Goal: Find specific page/section: Find specific page/section

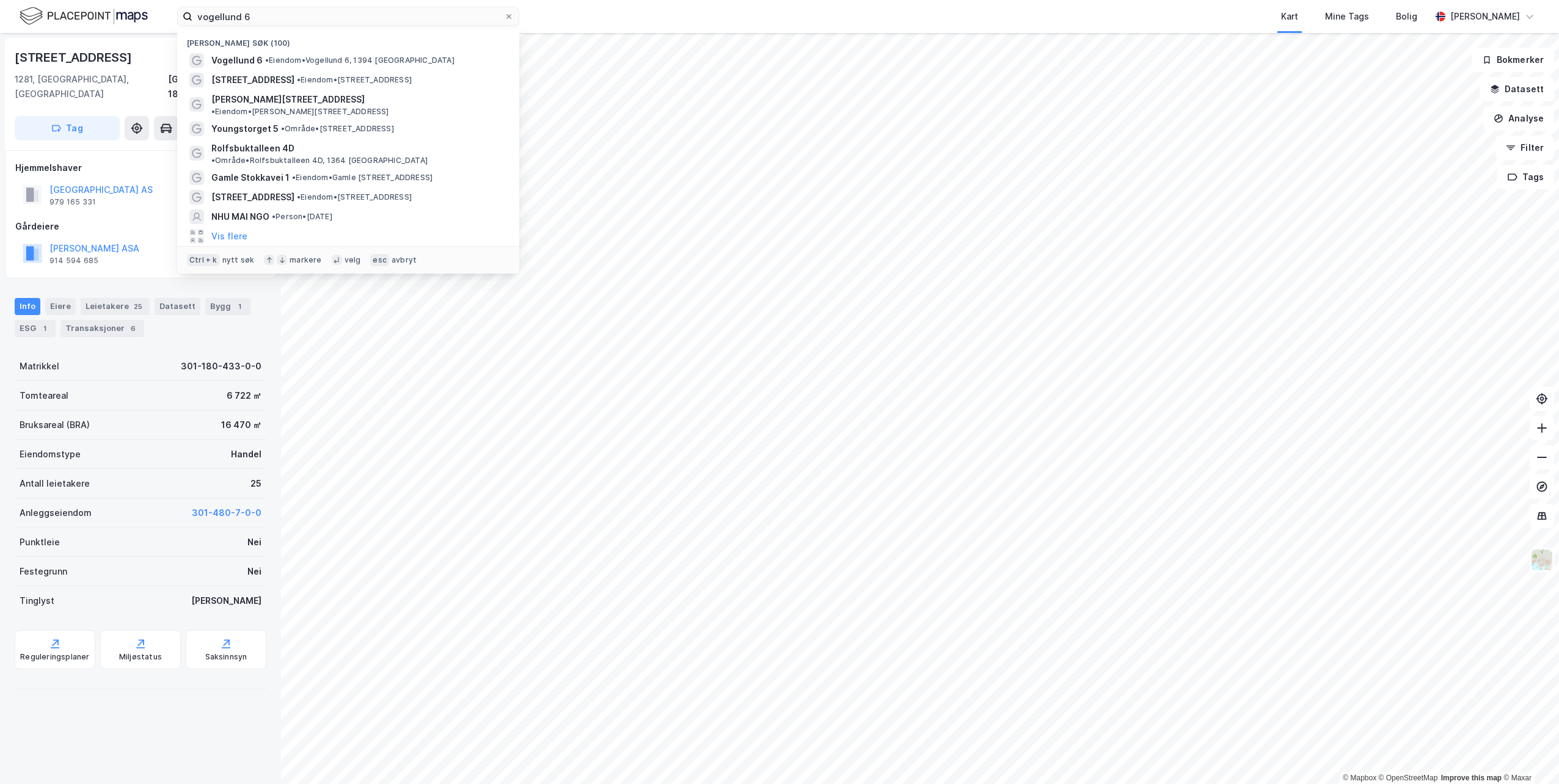
click at [252, 16] on input "vogellund 6" at bounding box center [348, 16] width 312 height 19
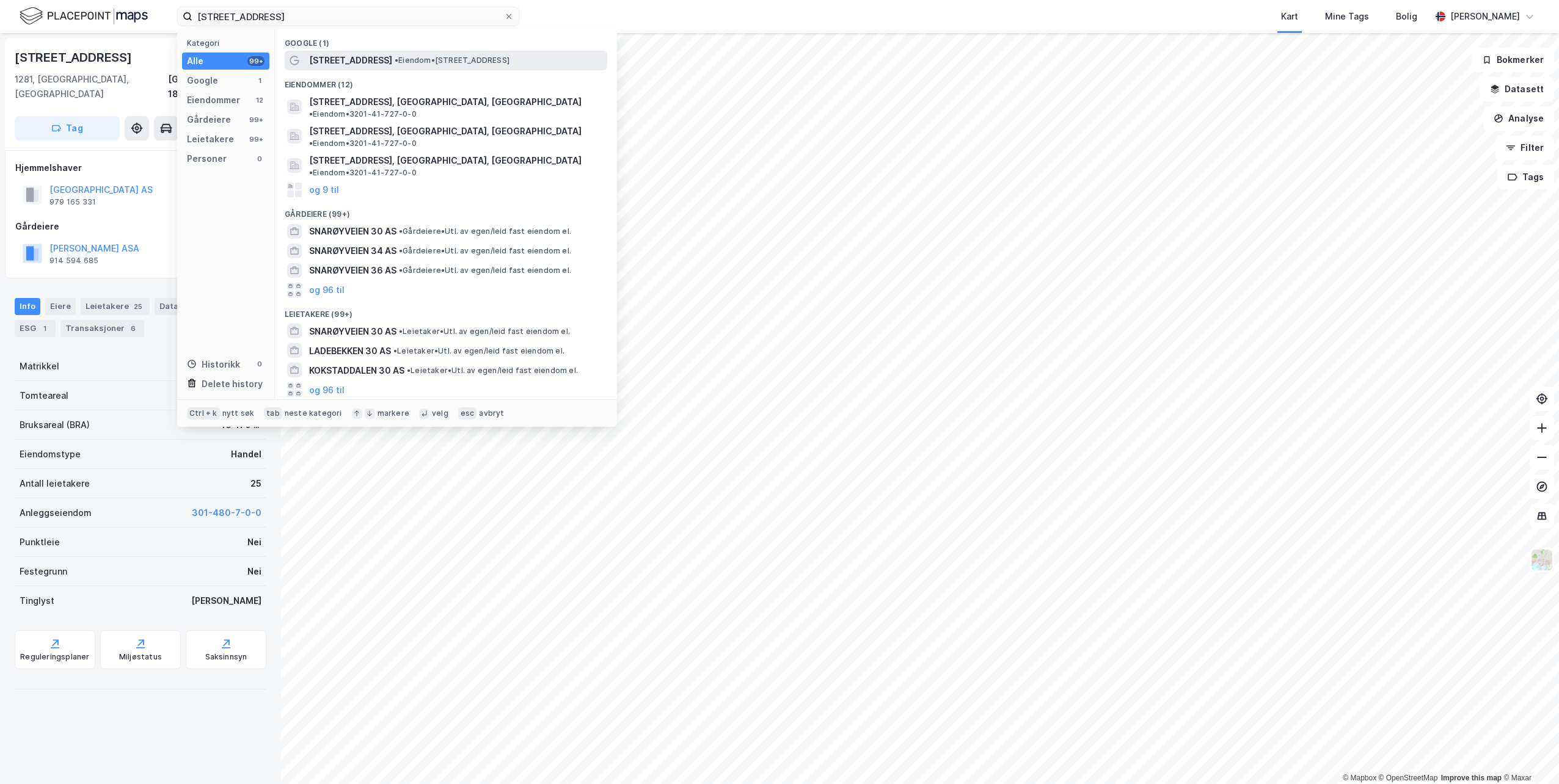
type input "[STREET_ADDRESS]"
click at [356, 59] on span "[STREET_ADDRESS]" at bounding box center [350, 61] width 83 height 15
